Goal: Check status: Check status

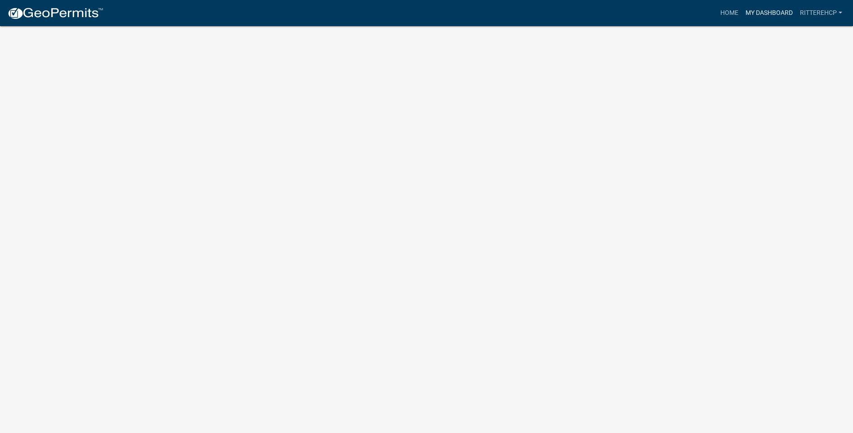
click at [778, 8] on link "My Dashboard" at bounding box center [769, 12] width 54 height 17
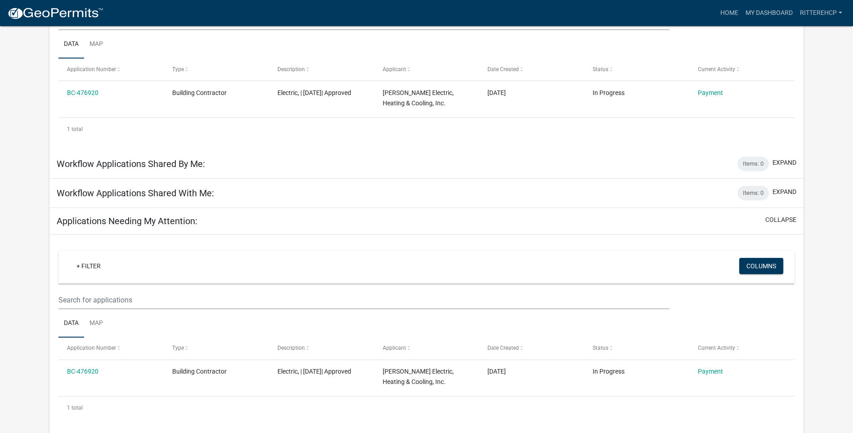
scroll to position [166, 0]
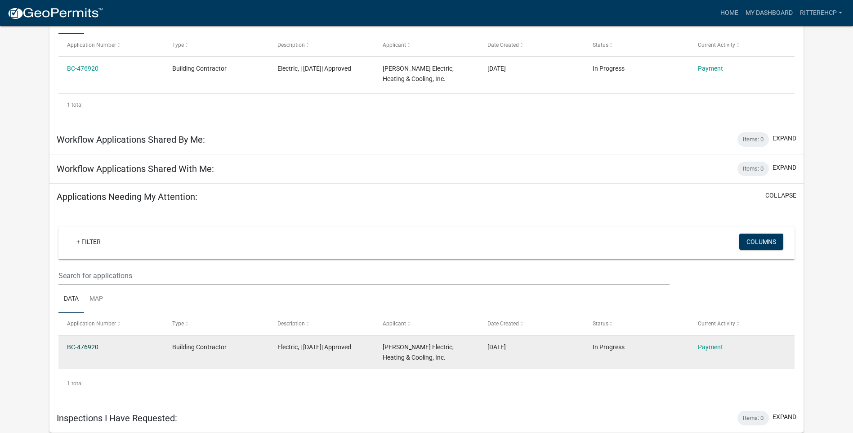
click at [84, 346] on link "BC-476920" at bounding box center [82, 346] width 31 height 7
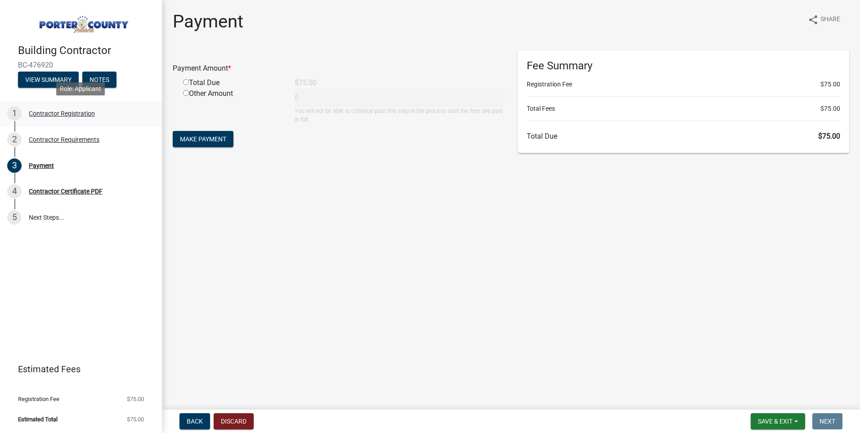
click at [95, 119] on div "1 Contractor Registration" at bounding box center [77, 113] width 140 height 14
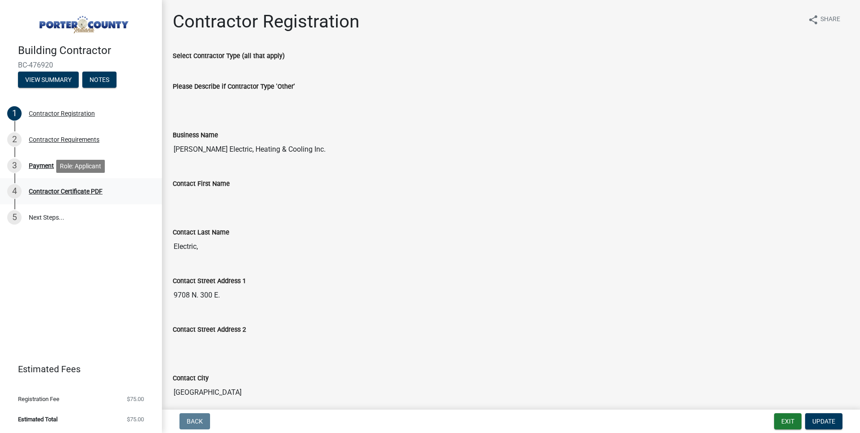
click at [83, 190] on div "Contractor Certificate PDF" at bounding box center [66, 191] width 74 height 6
click at [95, 188] on div "Contractor Certificate PDF" at bounding box center [66, 191] width 74 height 6
click at [376, 240] on input "Electric," at bounding box center [511, 246] width 676 height 18
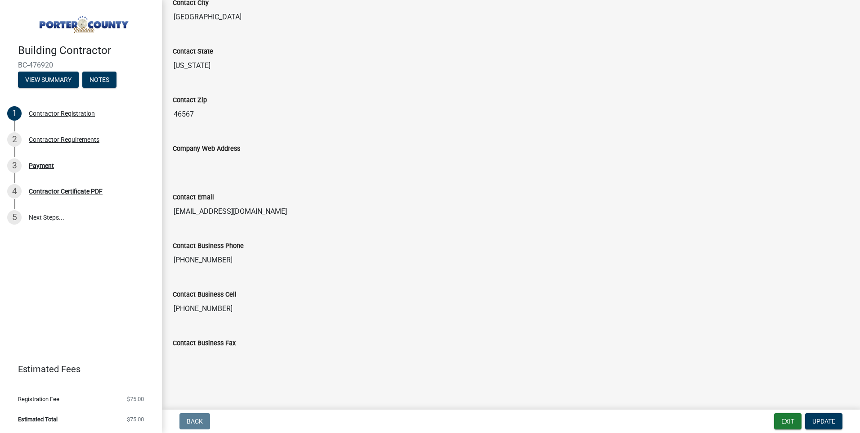
scroll to position [378, 0]
